Goal: Transaction & Acquisition: Purchase product/service

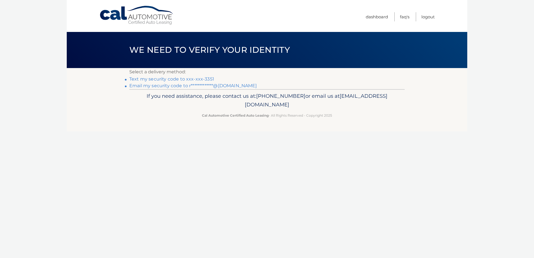
click at [163, 79] on link "Text my security code to xxx-xxx-3351" at bounding box center [171, 78] width 85 height 5
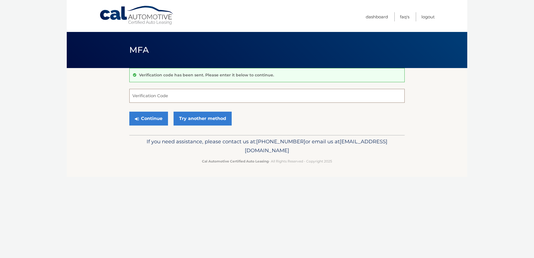
click at [153, 95] on input "Verification Code" at bounding box center [266, 96] width 275 height 14
type input "102389"
click at [129, 112] on button "Continue" at bounding box center [148, 119] width 39 height 14
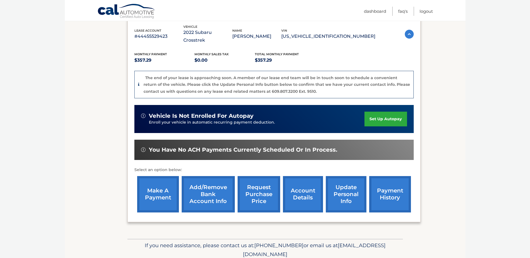
scroll to position [113, 0]
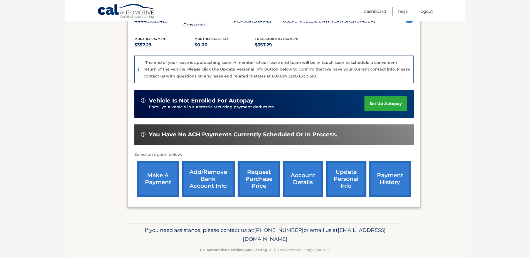
click at [152, 170] on link "make a payment" at bounding box center [158, 179] width 42 height 36
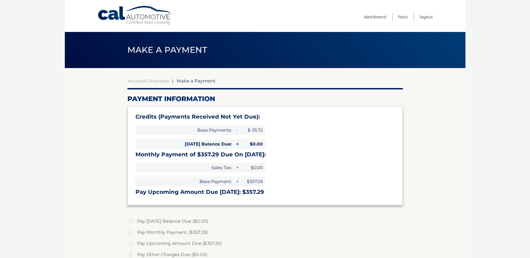
select select "ZmZlY2I3ZTUtZGQ0ZS00MmI1LTkyN2EtNzQ3NDNiNjExMTRm"
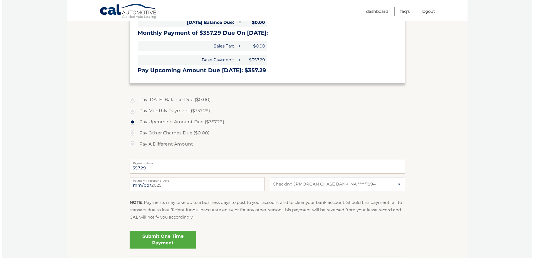
scroll to position [139, 0]
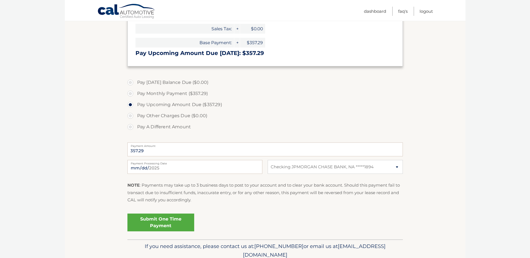
click at [175, 221] on link "Submit One Time Payment" at bounding box center [160, 223] width 67 height 18
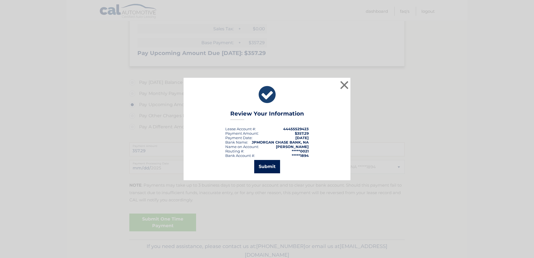
click at [268, 165] on button "Submit" at bounding box center [267, 166] width 26 height 13
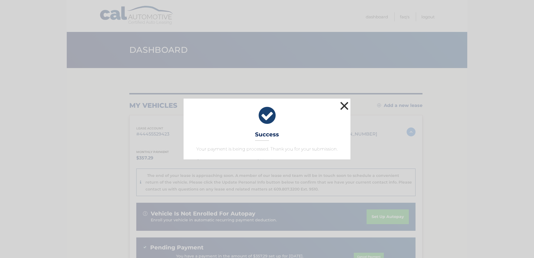
click at [345, 104] on button "×" at bounding box center [344, 105] width 11 height 11
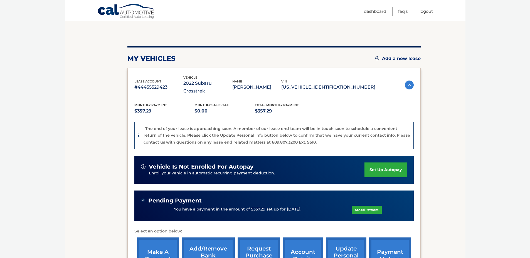
scroll to position [83, 0]
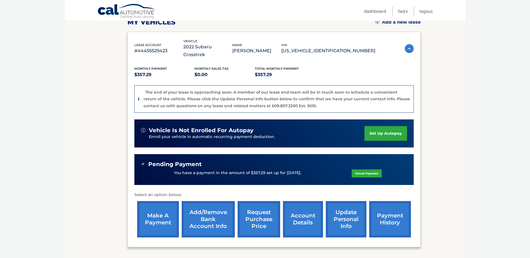
click at [303, 216] on link "account details" at bounding box center [303, 219] width 40 height 36
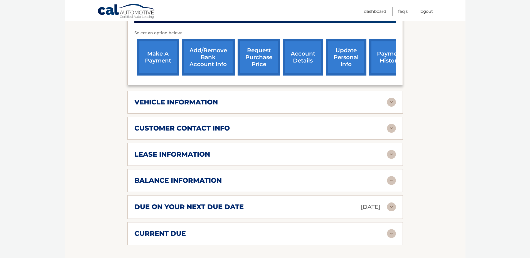
scroll to position [223, 0]
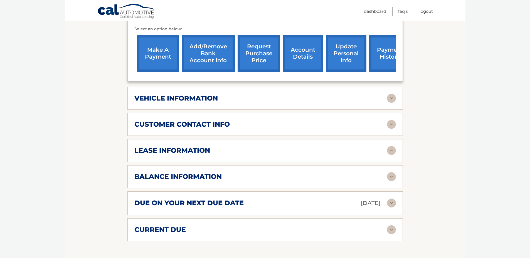
click at [224, 173] on div "balance information" at bounding box center [260, 177] width 253 height 8
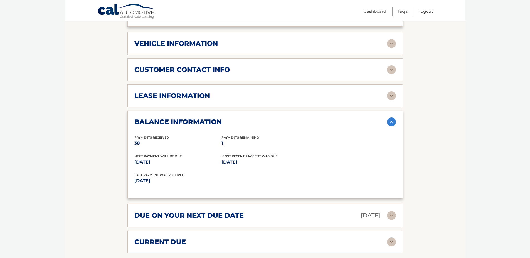
scroll to position [278, 0]
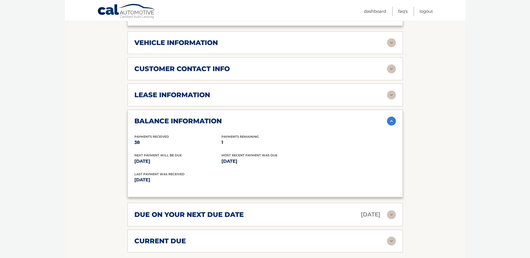
click at [193, 91] on h2 "lease information" at bounding box center [172, 95] width 76 height 8
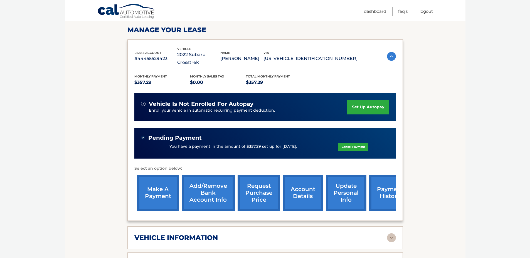
scroll to position [139, 0]
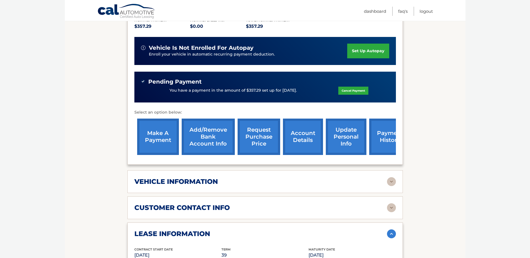
click at [260, 130] on link "request purchase price" at bounding box center [259, 137] width 43 height 36
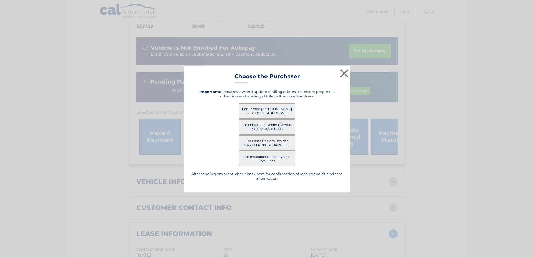
click at [255, 107] on button "For Lessee ([PERSON_NAME] - [STREET_ADDRESS])" at bounding box center [267, 110] width 56 height 15
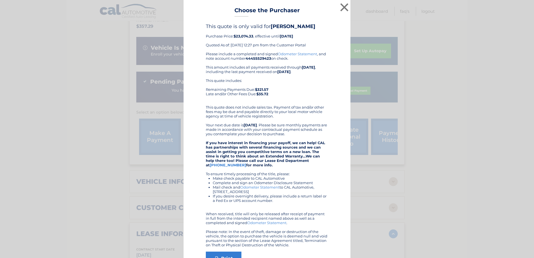
click at [207, 176] on div "Please include a completed and signed Odometer Statement , and note account num…" at bounding box center [267, 150] width 122 height 196
click at [249, 174] on div "Please include a completed and signed Odometer Statement , and note account num…" at bounding box center [267, 150] width 122 height 196
click at [342, 6] on button "×" at bounding box center [344, 7] width 11 height 11
